Goal: Transaction & Acquisition: Purchase product/service

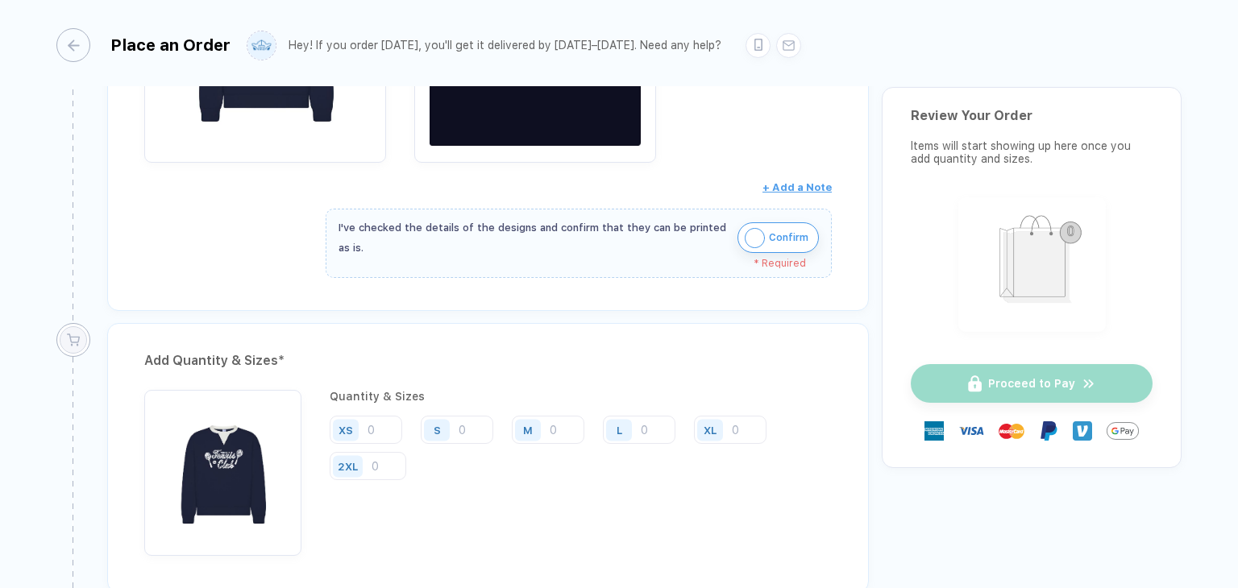
scroll to position [564, 0]
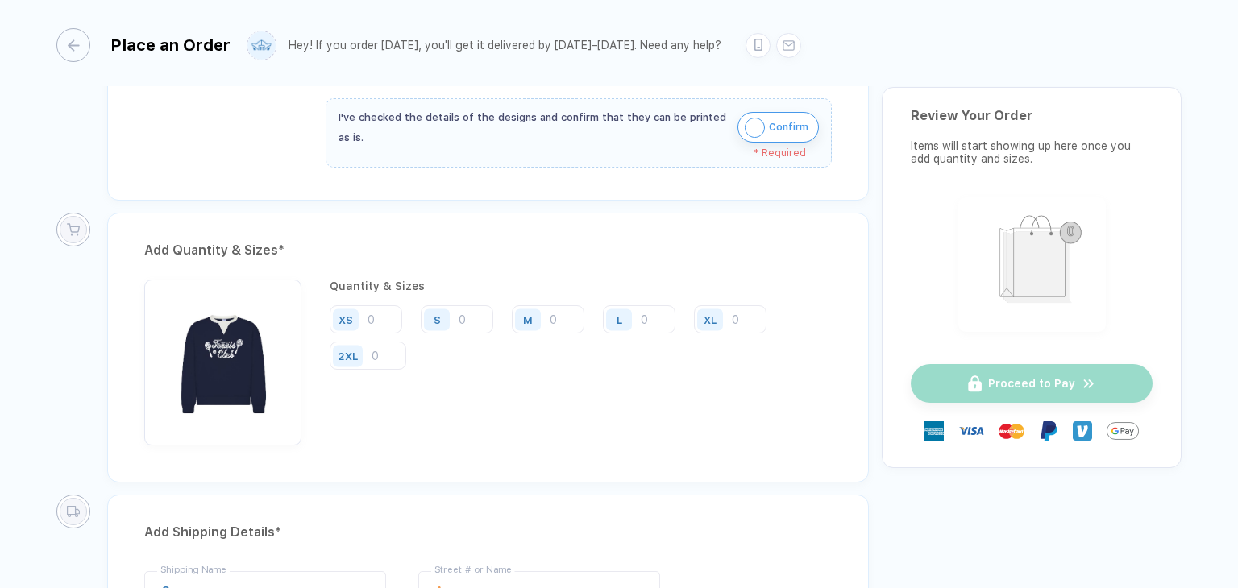
click at [787, 132] on span "Confirm" at bounding box center [788, 127] width 39 height 26
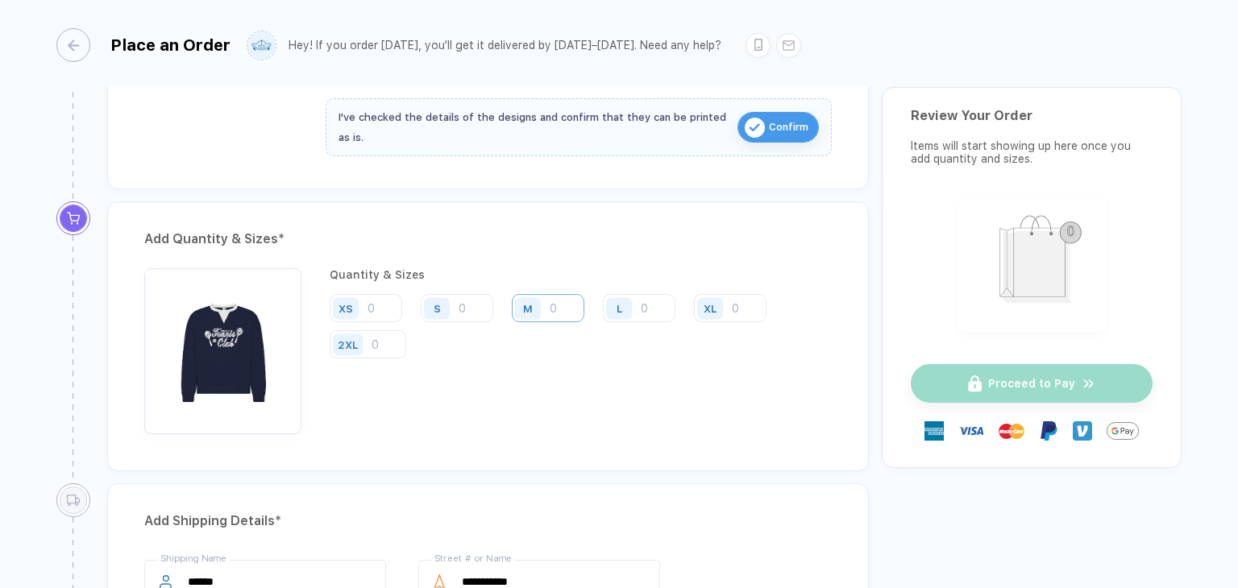
click at [575, 305] on input "number" at bounding box center [548, 308] width 73 height 28
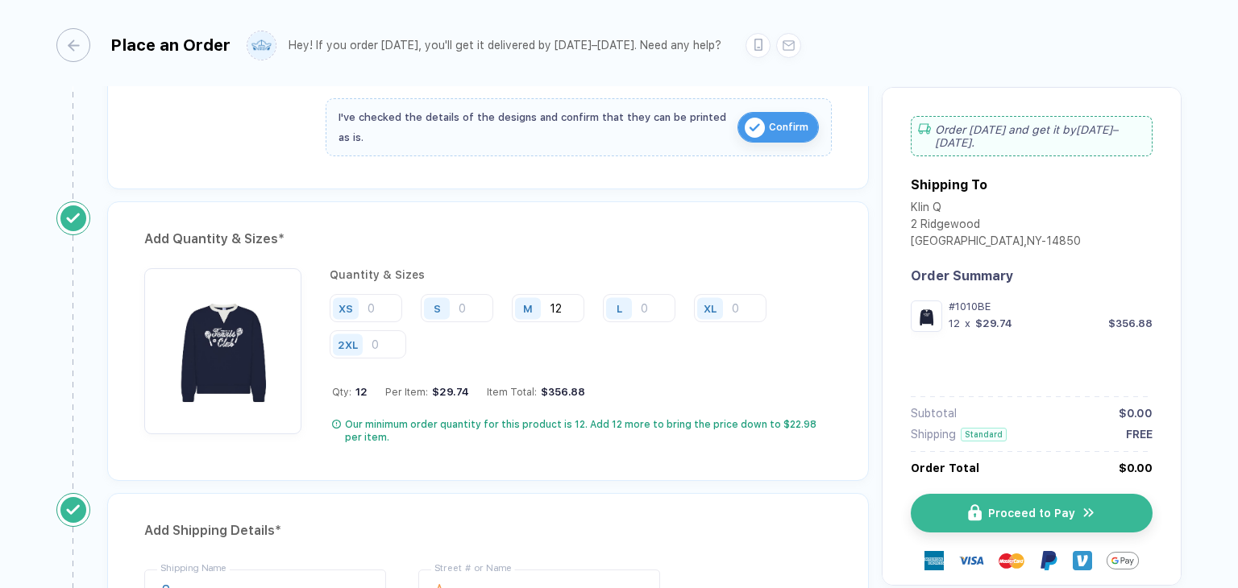
type input "12"
click at [678, 378] on div "Quantity & Sizes XS S M 12 L XL 2XL Qty: 12 Per Item: $29.74 Item Total: $356.8…" at bounding box center [581, 356] width 502 height 176
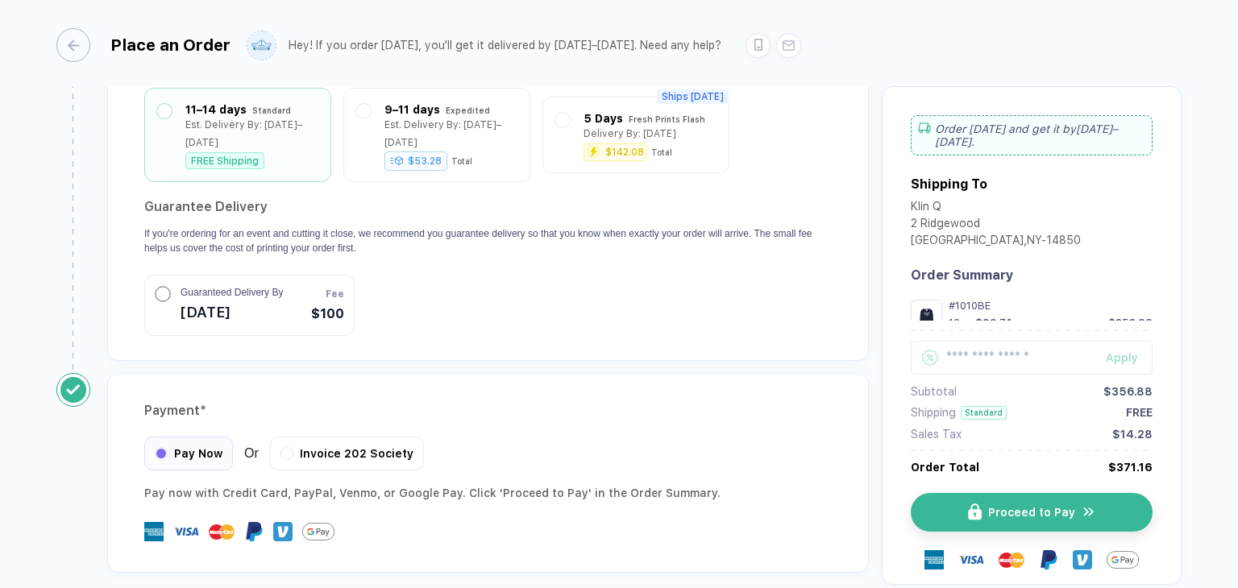
scroll to position [1408, 0]
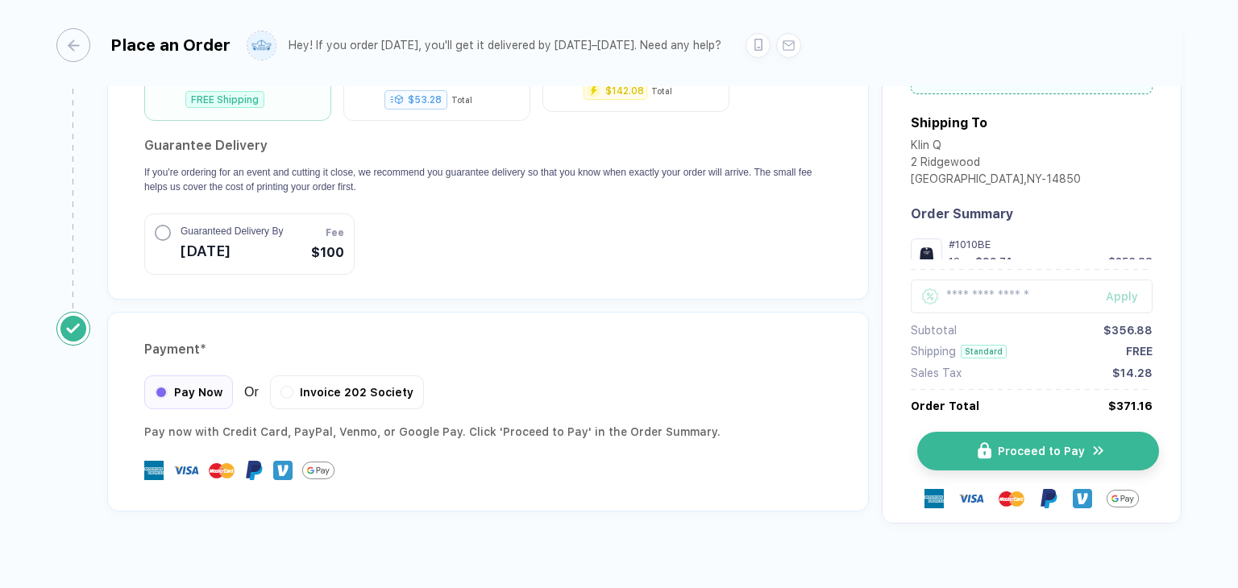
click at [1009, 445] on span "Proceed to Pay" at bounding box center [1040, 451] width 87 height 13
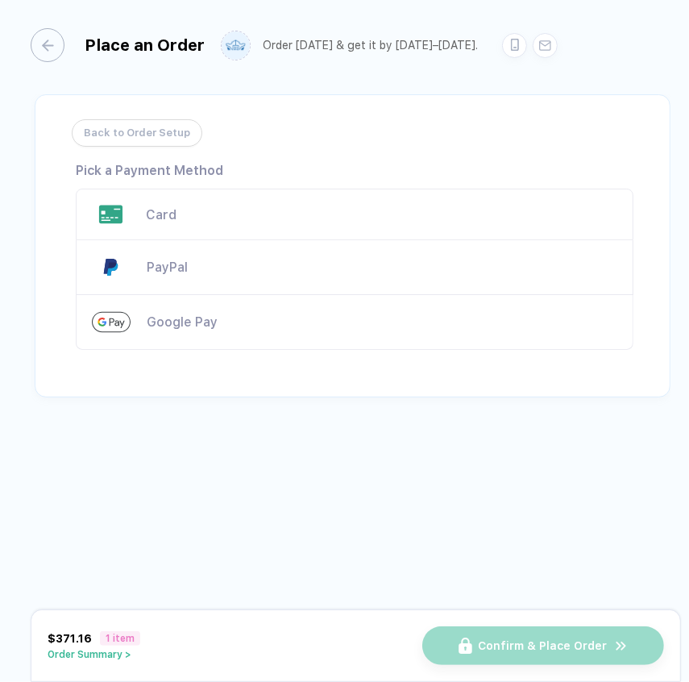
click at [326, 193] on div "Card" at bounding box center [355, 215] width 558 height 52
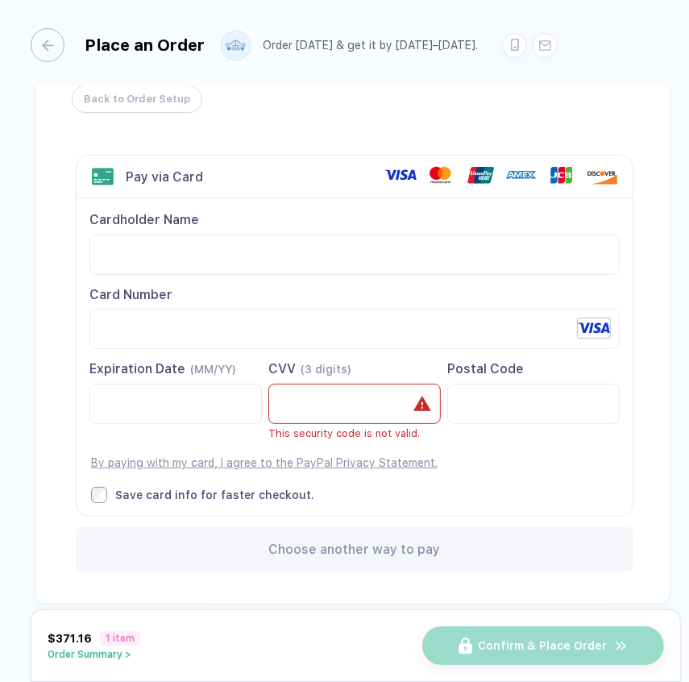
scroll to position [53, 0]
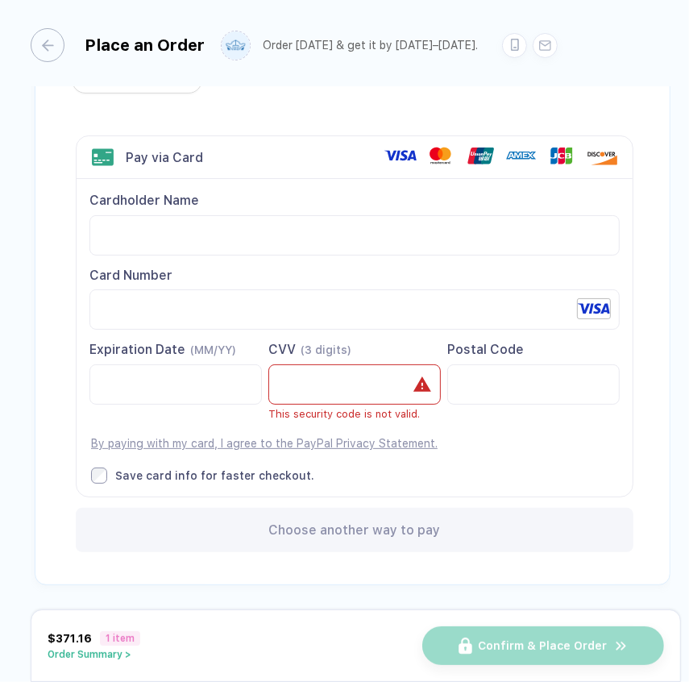
click at [609, 387] on div at bounding box center [533, 384] width 172 height 40
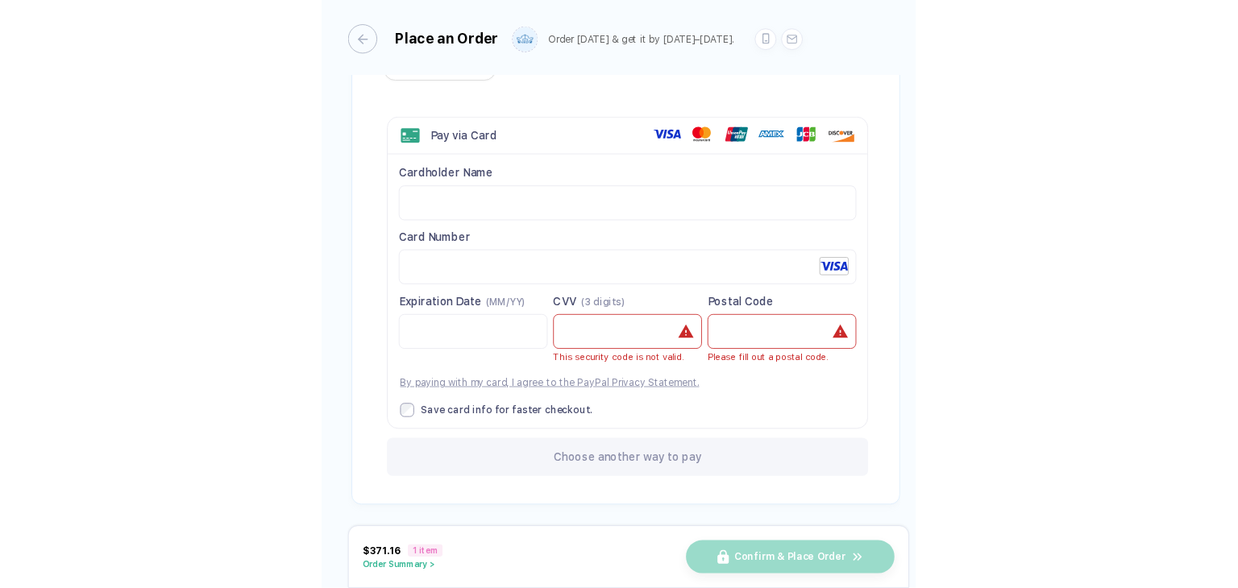
scroll to position [0, 0]
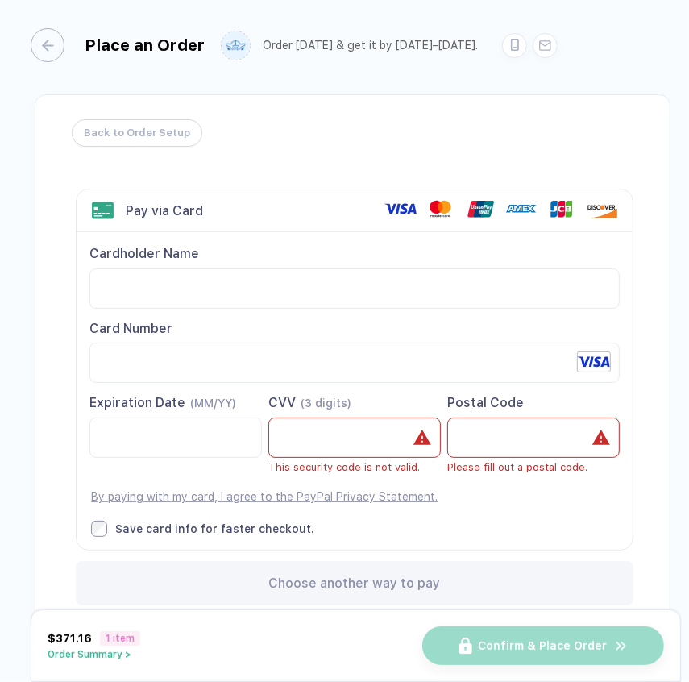
click at [541, 420] on iframe at bounding box center [533, 437] width 145 height 39
click at [319, 441] on iframe at bounding box center [354, 437] width 145 height 39
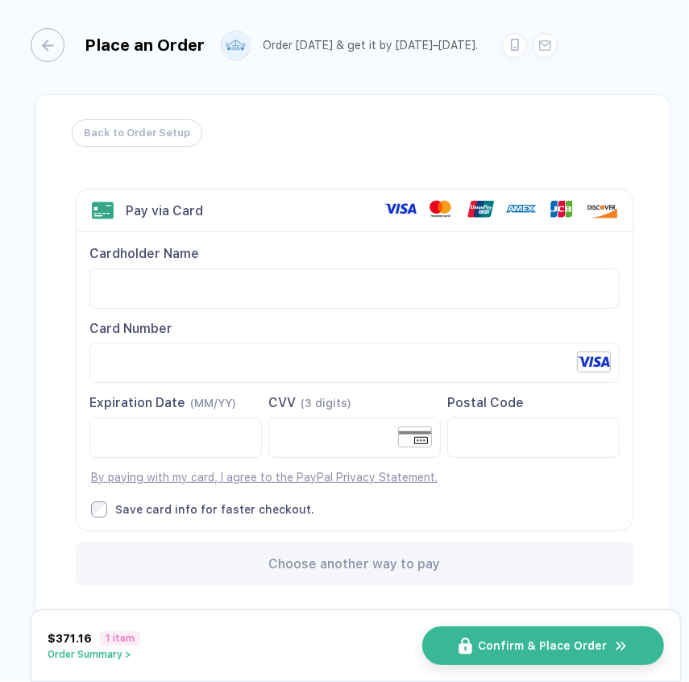
click at [496, 587] on span "Confirm & Place Order" at bounding box center [543, 645] width 129 height 13
